Goal: Find contact information: Find contact information

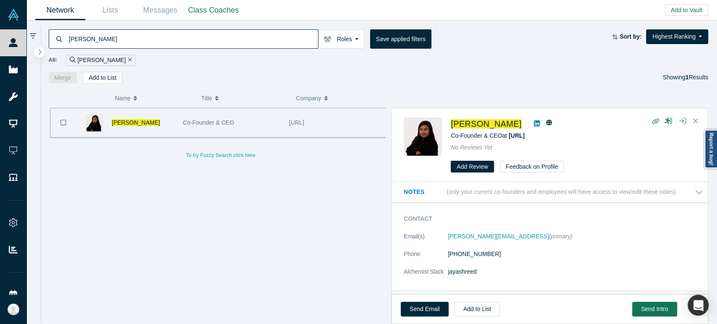
click at [272, 39] on input "[PERSON_NAME]" at bounding box center [193, 39] width 250 height 20
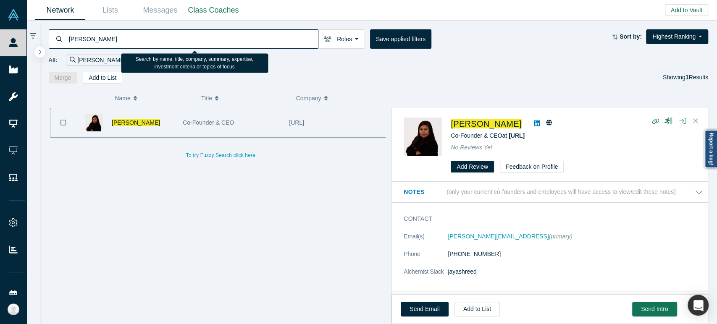
click at [277, 41] on input "[PERSON_NAME]" at bounding box center [193, 39] width 250 height 20
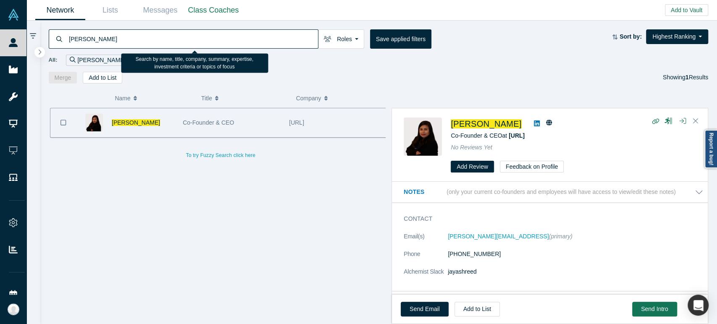
paste input "[EMAIL_ADDRESS][DOMAIN_NAME]"
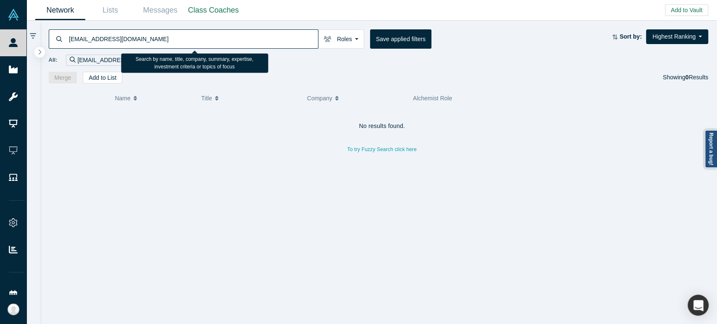
click at [290, 37] on input "[EMAIL_ADDRESS][DOMAIN_NAME]" at bounding box center [193, 39] width 250 height 20
paste input "[PERSON_NAME][EMAIL_ADDRESS][DOMAIN_NAME]"
click at [262, 42] on input "[PERSON_NAME][EMAIL_ADDRESS][DOMAIN_NAME]" at bounding box center [193, 39] width 250 height 20
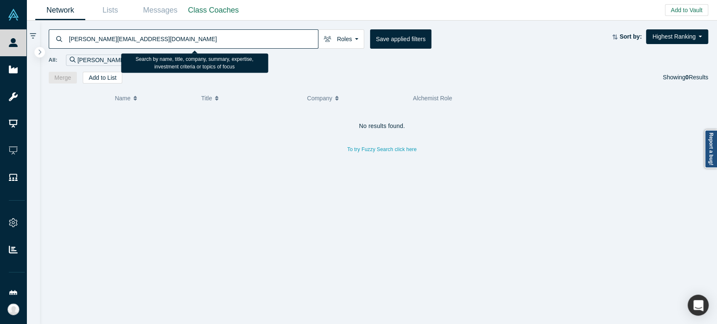
click at [262, 42] on input "[PERSON_NAME][EMAIL_ADDRESS][DOMAIN_NAME]" at bounding box center [193, 39] width 250 height 20
paste input "[PERSON_NAME]"
click at [245, 34] on input "[PERSON_NAME]" at bounding box center [193, 39] width 250 height 20
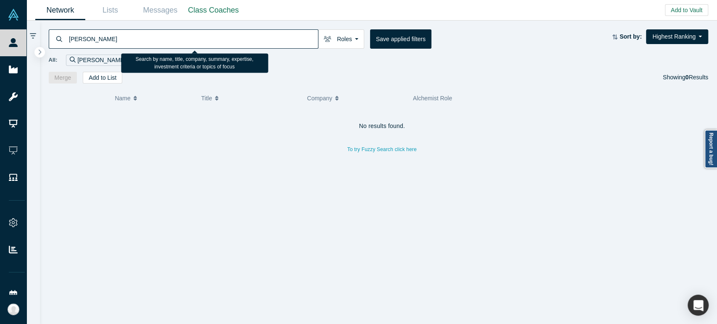
click at [245, 34] on input "[PERSON_NAME]" at bounding box center [193, 39] width 250 height 20
paste input "[PERSON_NAME]"
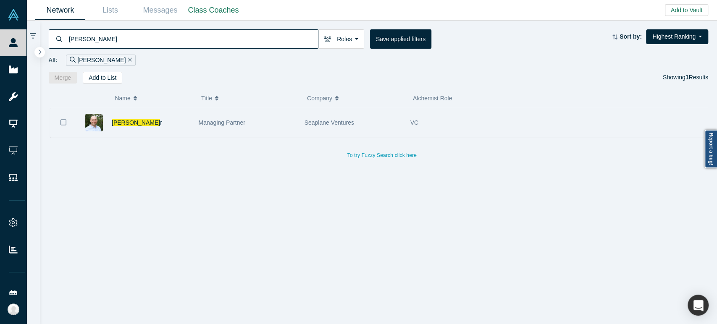
click at [239, 131] on div "Managing Partner" at bounding box center [247, 122] width 97 height 29
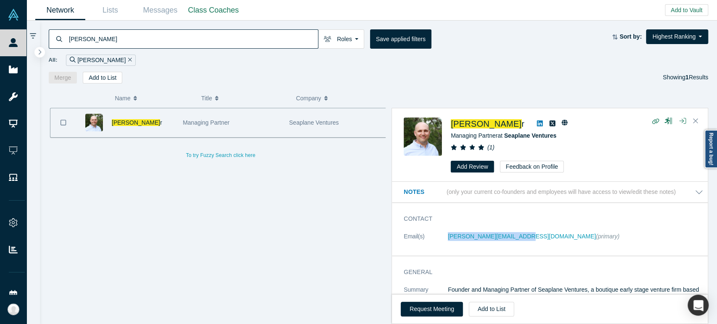
drag, startPoint x: 441, startPoint y: 243, endPoint x: 518, endPoint y: 241, distance: 76.5
click at [518, 241] on dl "Email(s) [PERSON_NAME][EMAIL_ADDRESS][DOMAIN_NAME] (primary)" at bounding box center [553, 241] width 299 height 18
copy dl "[PERSON_NAME][EMAIL_ADDRESS][DOMAIN_NAME]"
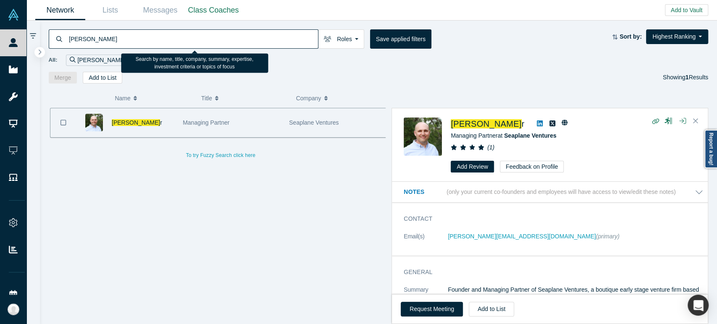
click at [265, 36] on input "[PERSON_NAME]" at bounding box center [193, 39] width 250 height 20
paste input "[PERSON_NAME]"
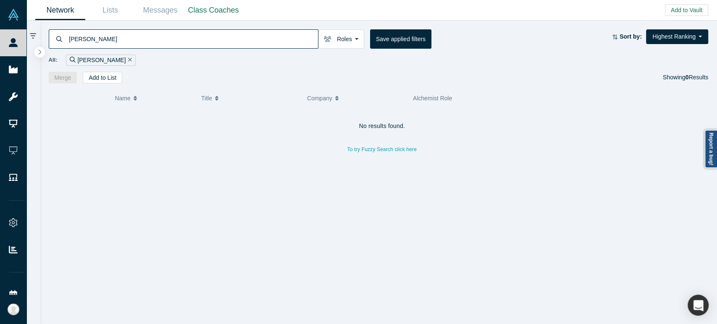
type input "[PERSON_NAME]"
